Goal: Transaction & Acquisition: Purchase product/service

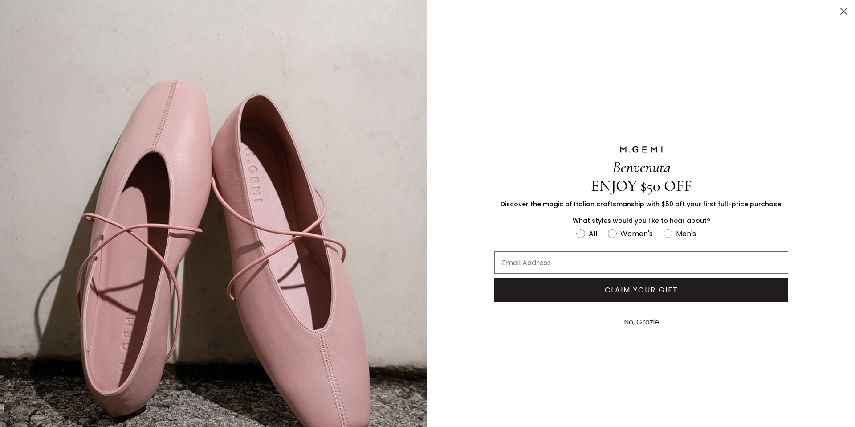
click at [844, 8] on circle "Close dialog" at bounding box center [843, 11] width 15 height 15
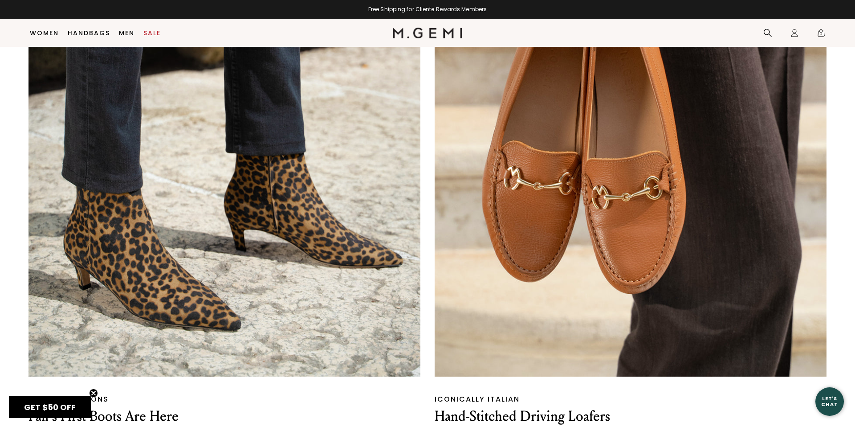
scroll to position [1258, 0]
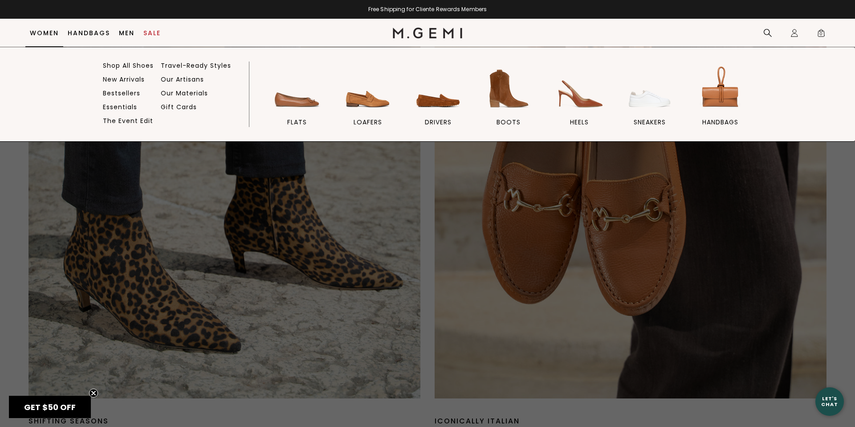
click at [41, 34] on link "Women" at bounding box center [44, 32] width 29 height 7
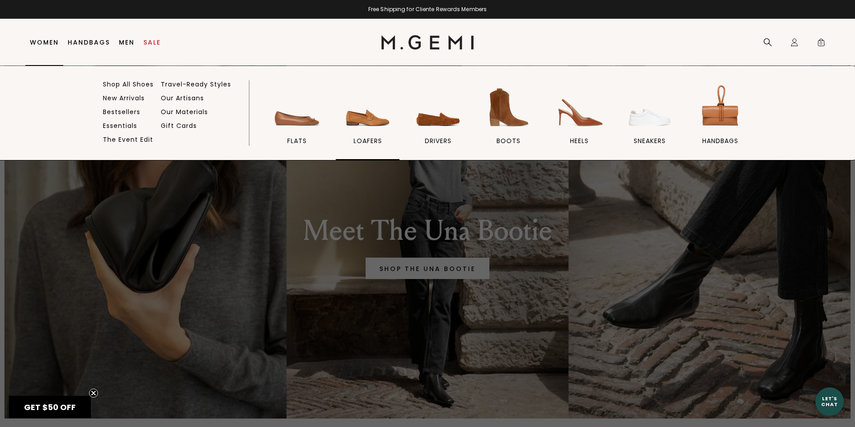
click at [361, 120] on img at bounding box center [368, 107] width 50 height 50
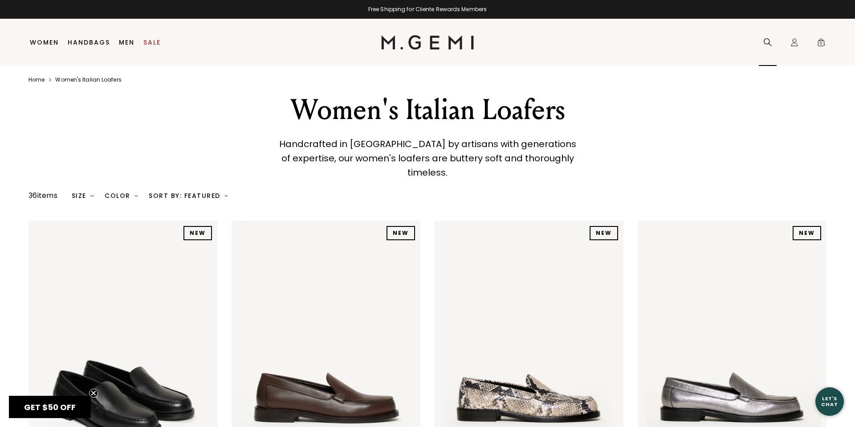
click at [767, 41] on icon at bounding box center [767, 42] width 9 height 9
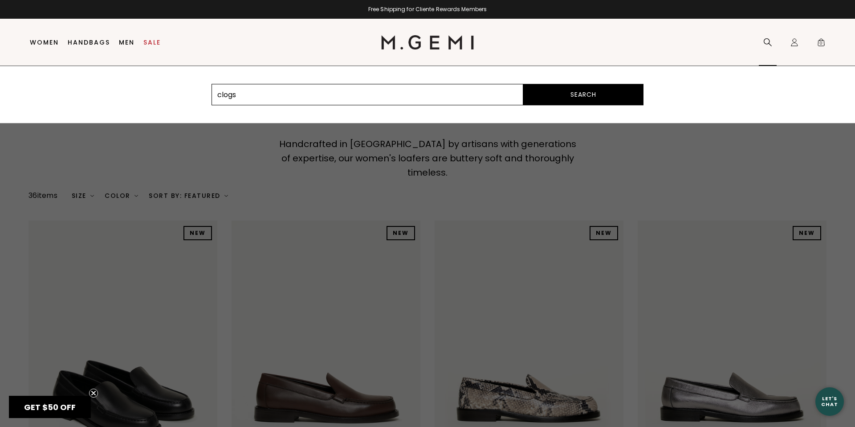
type input "clogs"
click at [523, 84] on button "Search" at bounding box center [583, 94] width 120 height 21
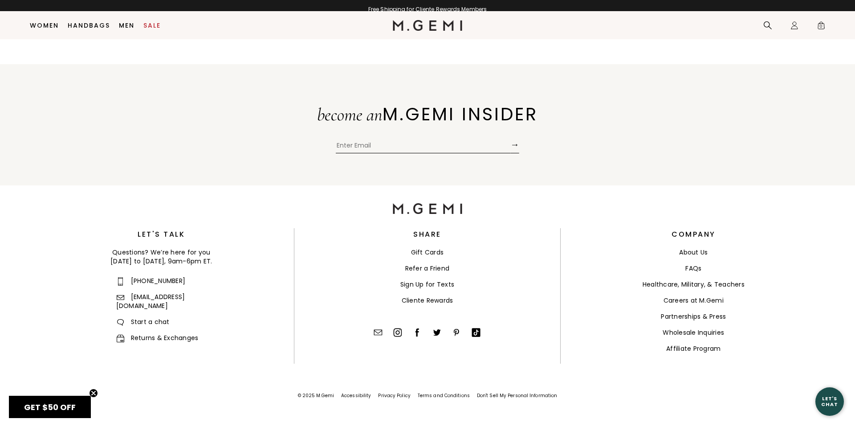
scroll to position [413, 0]
